Goal: Task Accomplishment & Management: Use online tool/utility

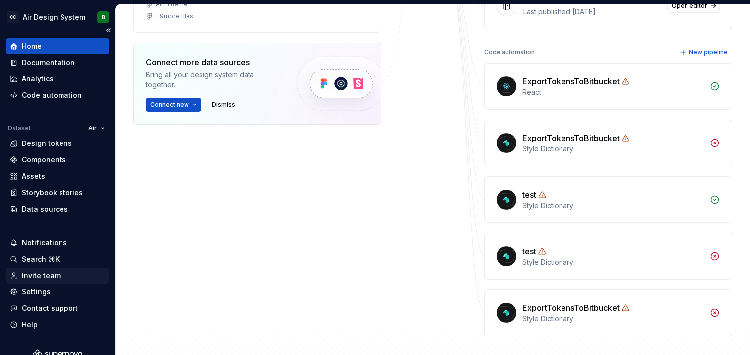
scroll to position [12, 0]
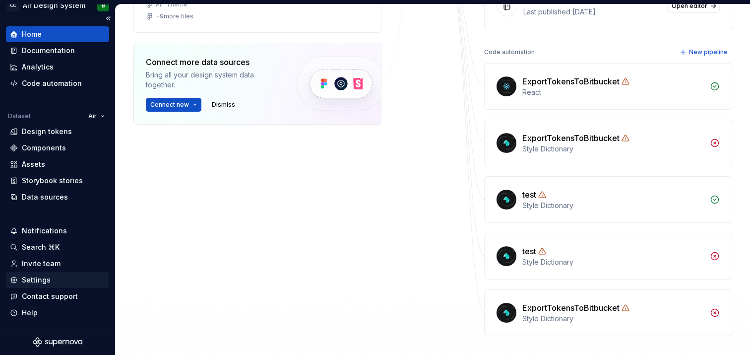
click at [45, 275] on div "Settings" at bounding box center [36, 280] width 29 height 10
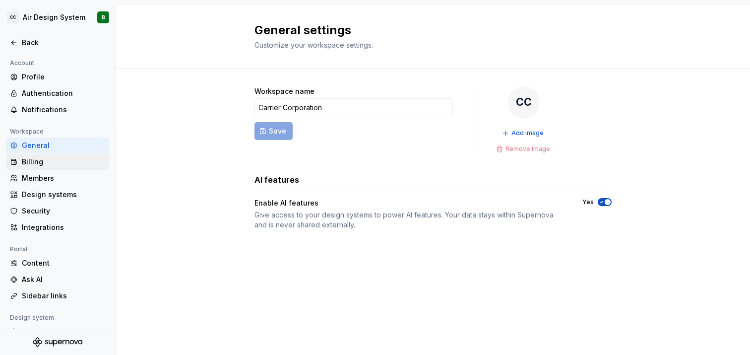
click at [41, 159] on div "Billing" at bounding box center [63, 162] width 83 height 10
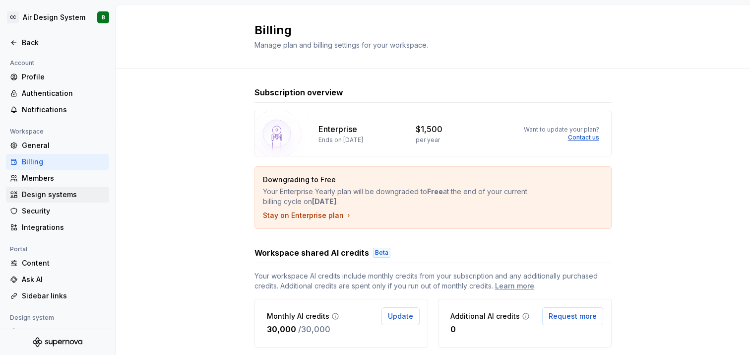
click at [56, 193] on div "Design systems" at bounding box center [63, 194] width 83 height 10
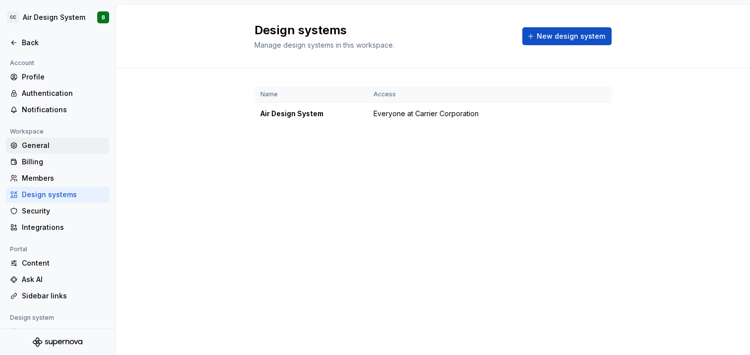
click at [40, 145] on div "General" at bounding box center [63, 145] width 83 height 10
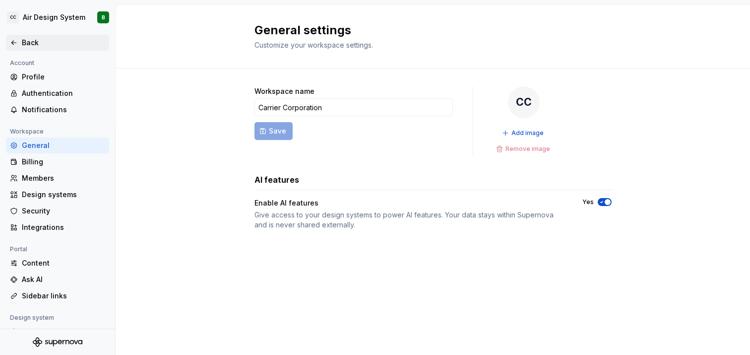
click at [28, 44] on div "Back" at bounding box center [63, 43] width 83 height 10
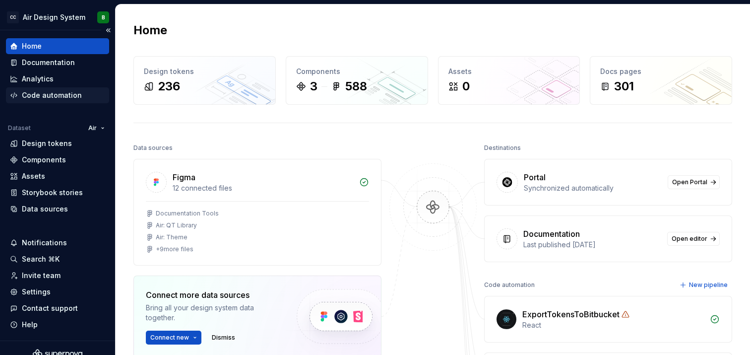
click at [53, 94] on div "Code automation" at bounding box center [52, 95] width 60 height 10
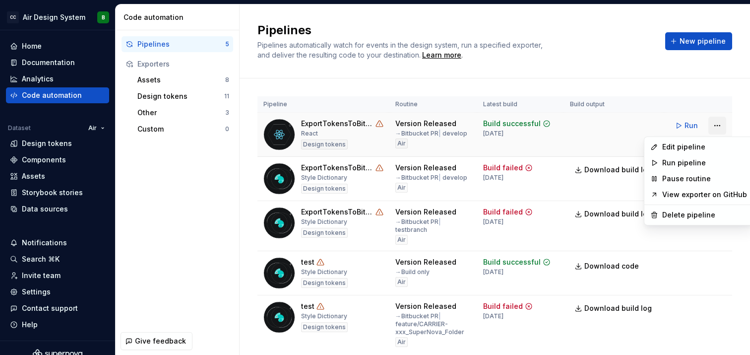
click at [717, 128] on html "CC Air Design System B Home Documentation Analytics Code automation Dataset Air…" at bounding box center [375, 177] width 750 height 355
click at [695, 146] on div "Edit pipeline" at bounding box center [704, 147] width 85 height 10
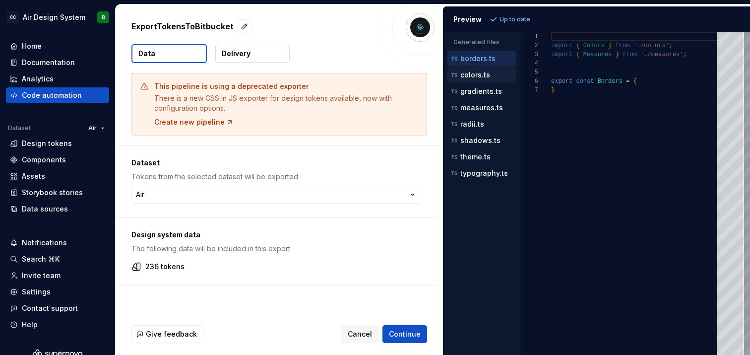
click at [472, 73] on p "colors.ts" at bounding box center [475, 75] width 30 height 8
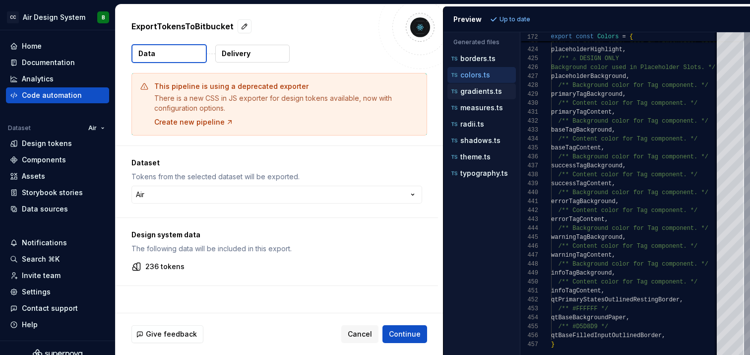
click at [484, 89] on p "gradients.ts" at bounding box center [481, 91] width 42 height 8
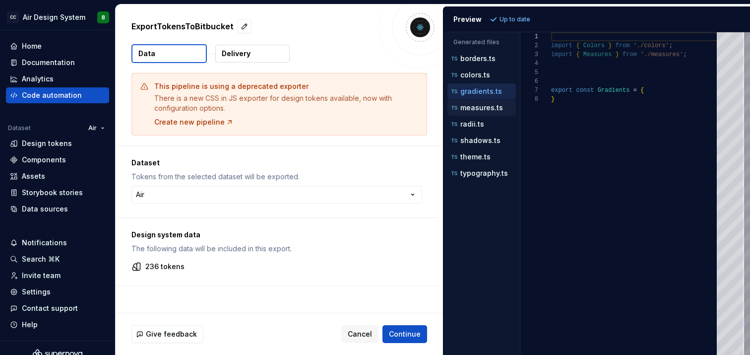
click at [480, 107] on p "measures.ts" at bounding box center [481, 108] width 43 height 8
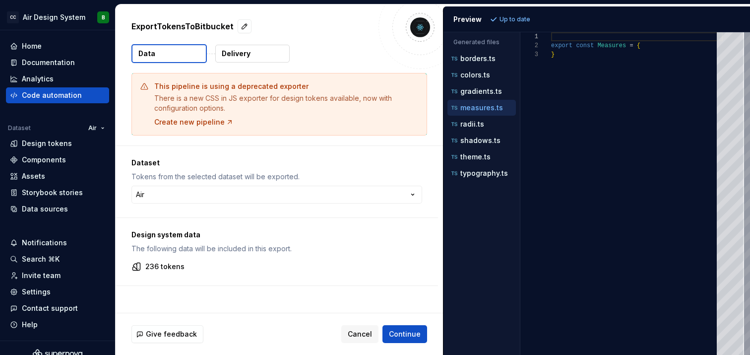
scroll to position [18, 0]
click at [480, 123] on p "radii.ts" at bounding box center [472, 124] width 24 height 8
click at [483, 143] on p "shadows.ts" at bounding box center [480, 140] width 40 height 8
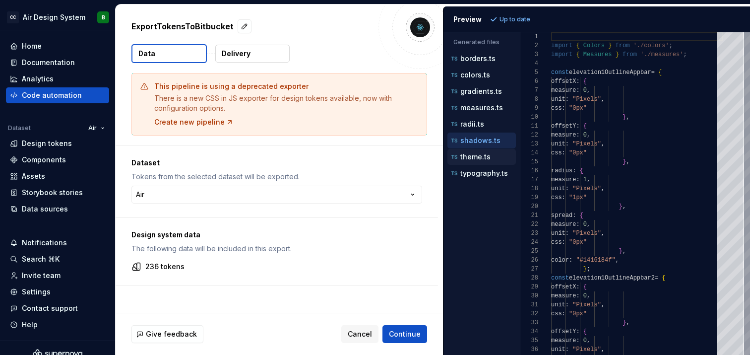
click at [481, 164] on div "theme.ts" at bounding box center [481, 157] width 68 height 16
click at [478, 159] on p "theme.ts" at bounding box center [475, 157] width 30 height 8
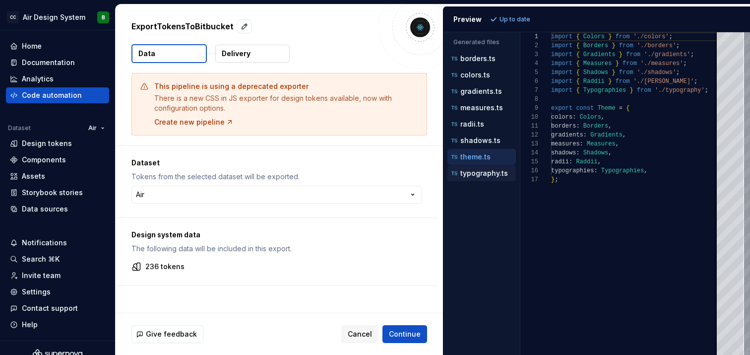
click at [483, 174] on p "typography.ts" at bounding box center [484, 173] width 48 height 8
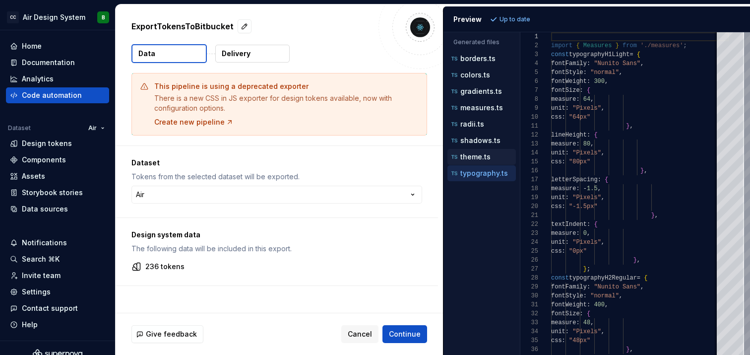
click at [481, 155] on p "theme.ts" at bounding box center [475, 157] width 30 height 8
type textarea "**********"
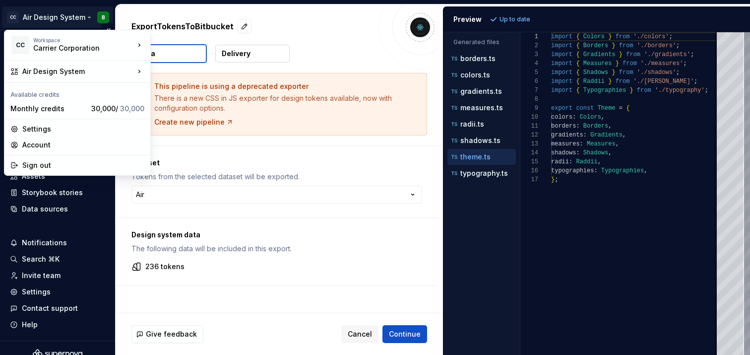
click at [60, 13] on html "CC Air Design System B Home Documentation Analytics Code automation Dataset Air…" at bounding box center [375, 177] width 750 height 355
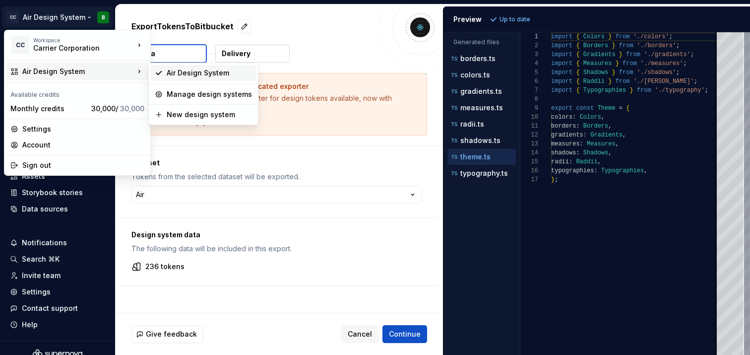
click at [208, 73] on div "Air Design System" at bounding box center [209, 73] width 85 height 10
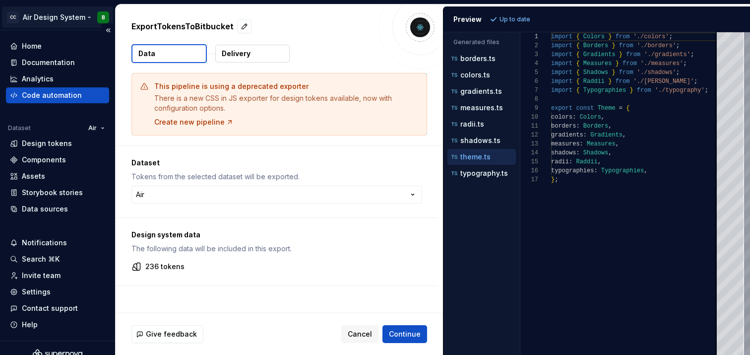
click at [57, 12] on html "CC Air Design System B Home Documentation Analytics Code automation Dataset Air…" at bounding box center [375, 177] width 750 height 355
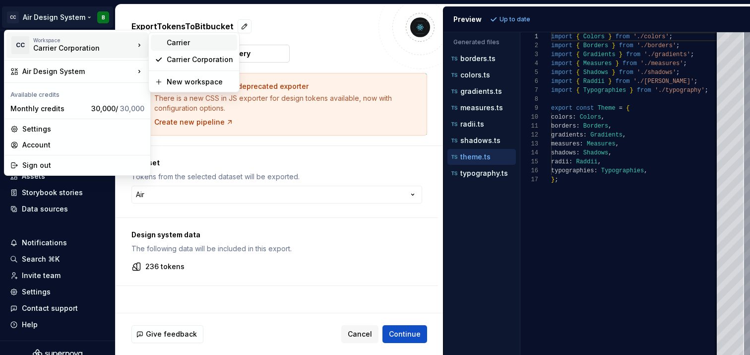
click at [178, 42] on div "Carrier" at bounding box center [200, 43] width 66 height 10
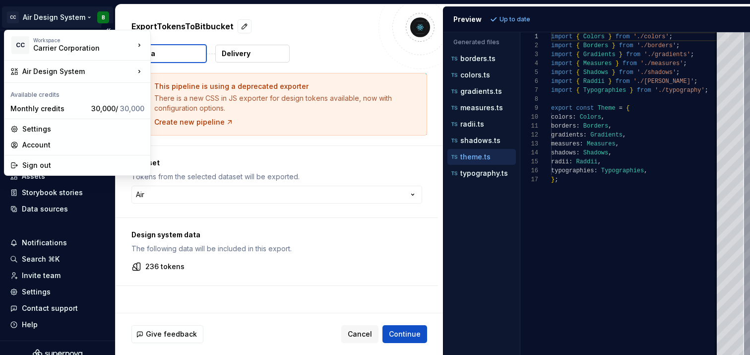
click at [70, 13] on html "CC Air Design System B Home Documentation Analytics Code automation Dataset Air…" at bounding box center [375, 177] width 750 height 355
